Goal: Task Accomplishment & Management: Complete application form

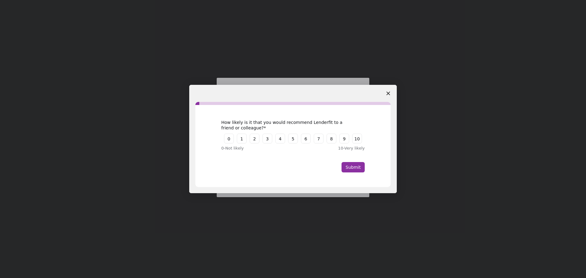
click at [388, 94] on polygon "Close survey" at bounding box center [389, 94] width 4 height 4
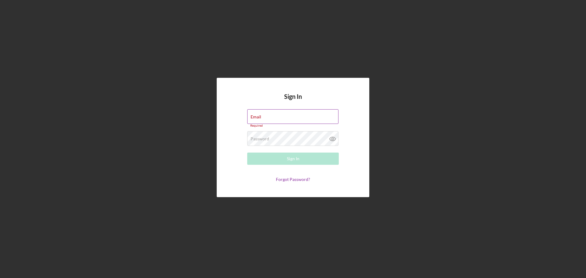
type input "[PERSON_NAME][EMAIL_ADDRESS][PERSON_NAME][DOMAIN_NAME]"
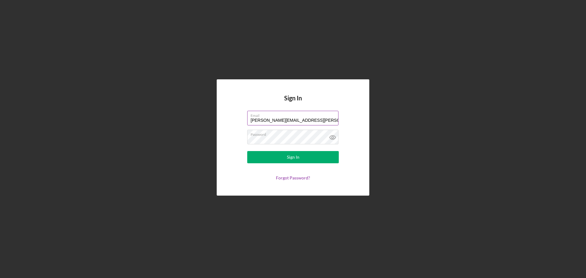
click at [299, 119] on input "[PERSON_NAME][EMAIL_ADDRESS][PERSON_NAME][DOMAIN_NAME]" at bounding box center [292, 118] width 91 height 15
click at [295, 156] on div "Sign In" at bounding box center [293, 157] width 13 height 12
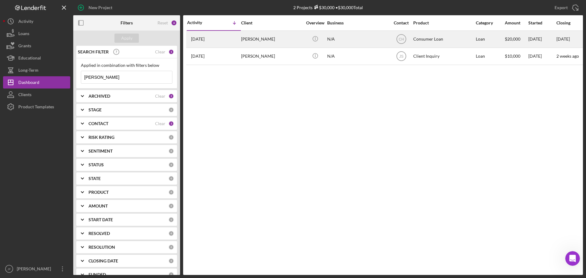
click at [246, 38] on div "[PERSON_NAME]" at bounding box center [271, 39] width 61 height 16
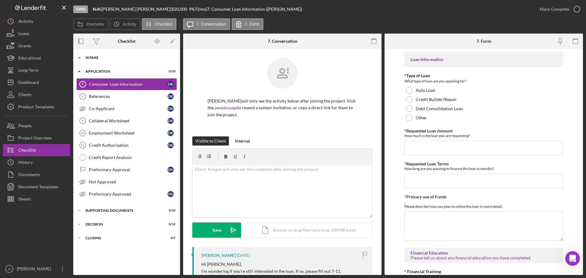
click at [147, 58] on div "Intake" at bounding box center [128, 58] width 87 height 4
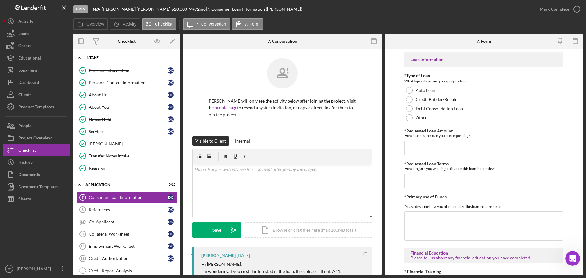
click at [112, 58] on div "Intake" at bounding box center [128, 58] width 87 height 4
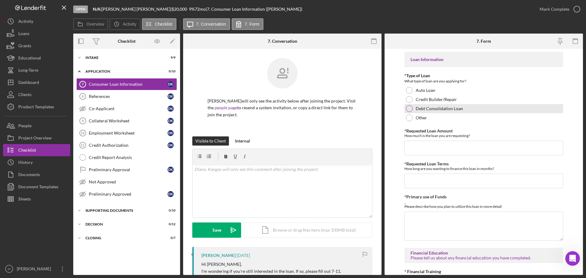
click at [407, 108] on div at bounding box center [409, 108] width 7 height 7
click at [417, 149] on input "*Requested Loan Amount" at bounding box center [484, 148] width 159 height 15
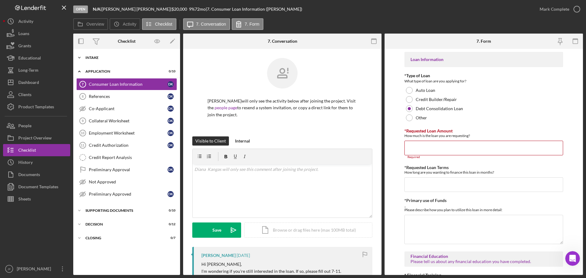
click at [102, 60] on div "Icon/Expander Intake 9 / 9" at bounding box center [126, 58] width 107 height 12
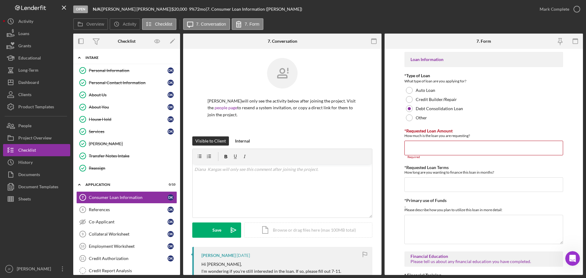
click at [94, 58] on div "Intake" at bounding box center [128, 58] width 87 height 4
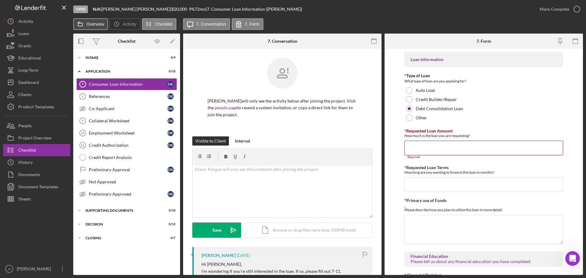
click at [84, 21] on icon at bounding box center [80, 24] width 12 height 12
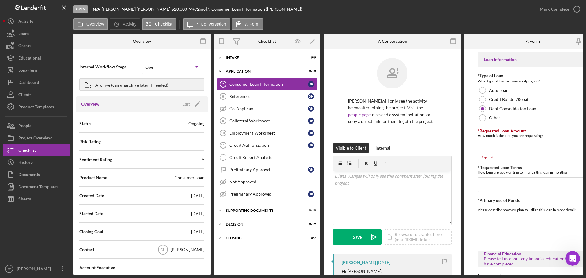
click at [30, 9] on icon "Logo-Reversed Created with Sketch." at bounding box center [30, 7] width 55 height 5
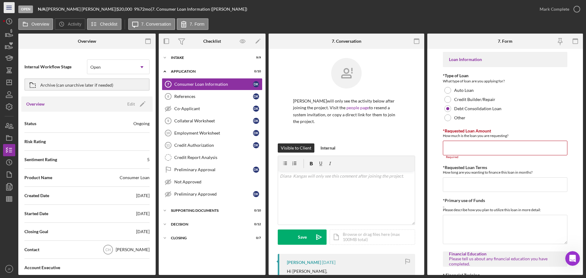
click at [14, 7] on icon "Icon/Menu" at bounding box center [9, 8] width 14 height 14
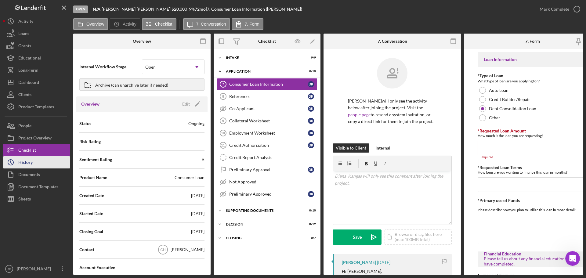
click at [27, 164] on div "History" at bounding box center [25, 163] width 14 height 14
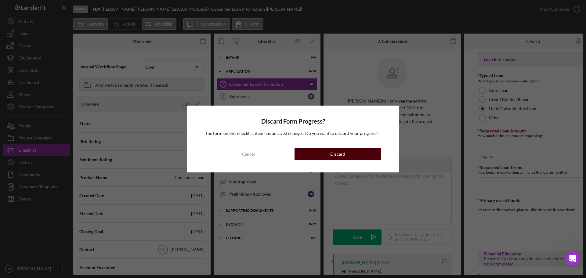
click at [314, 154] on button "Discard" at bounding box center [338, 154] width 86 height 12
